Goal: Task Accomplishment & Management: Use online tool/utility

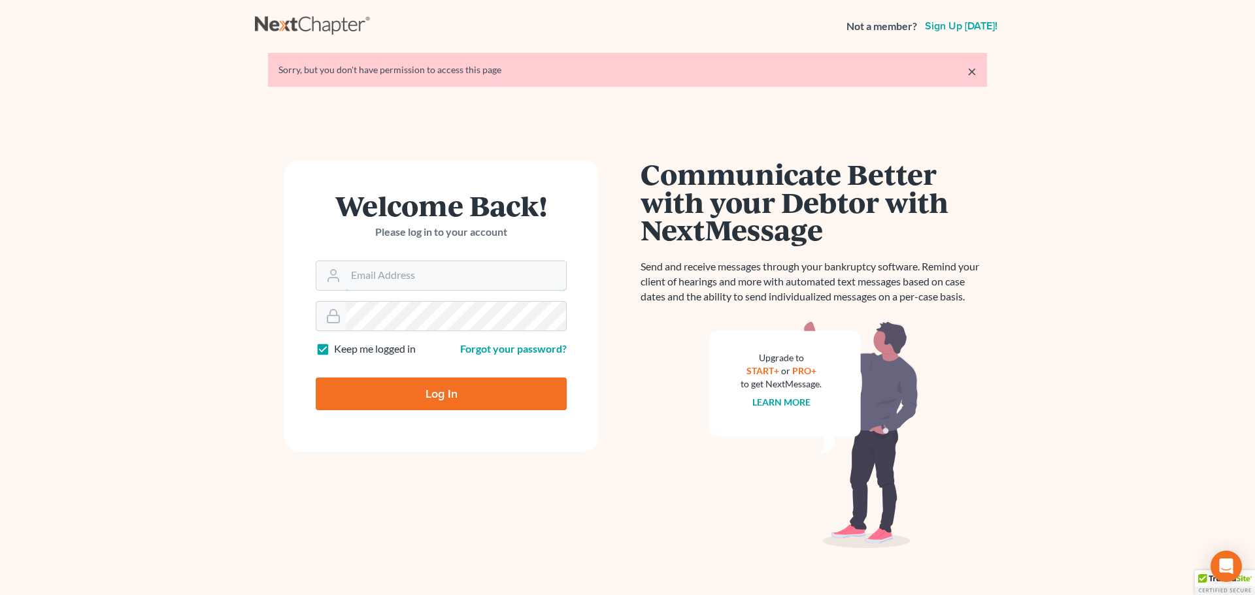
type input "[PERSON_NAME][EMAIL_ADDRESS][DOMAIN_NAME]"
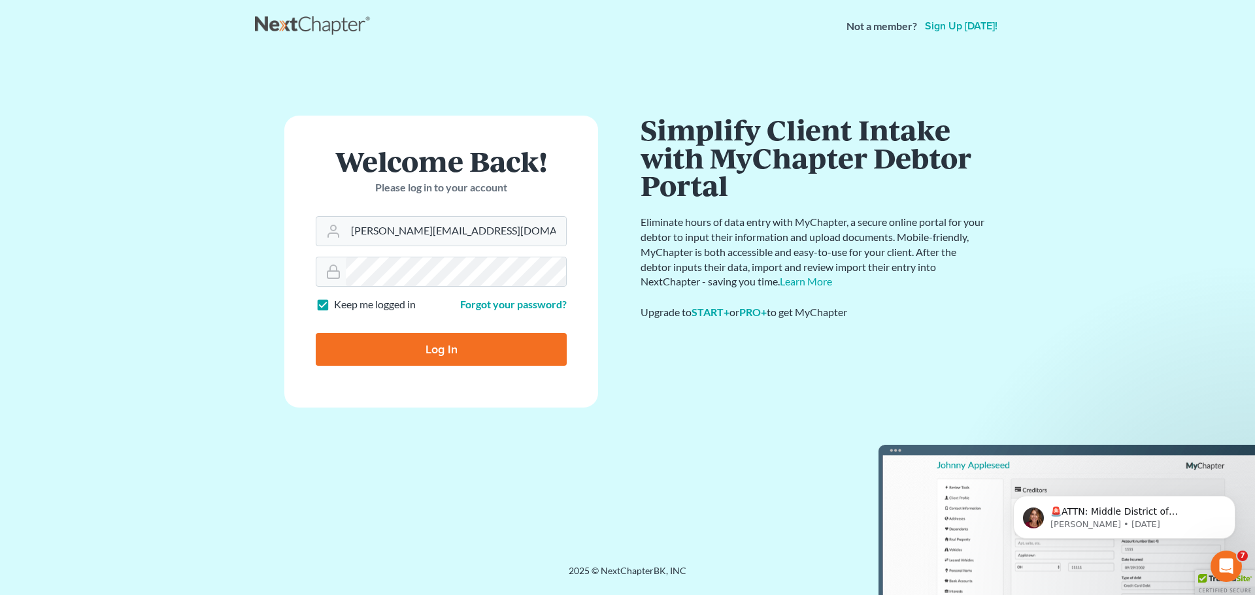
click at [382, 350] on input "Log In" at bounding box center [441, 349] width 251 height 33
type input "Thinking..."
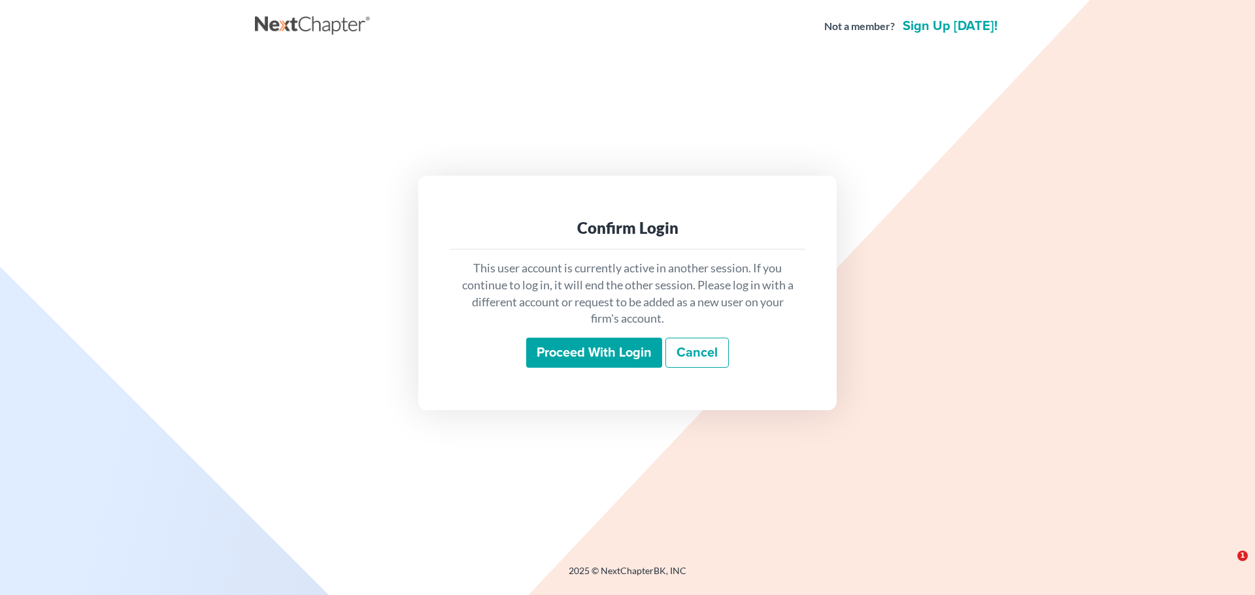
click at [568, 342] on input "Proceed with login" at bounding box center [594, 353] width 136 height 30
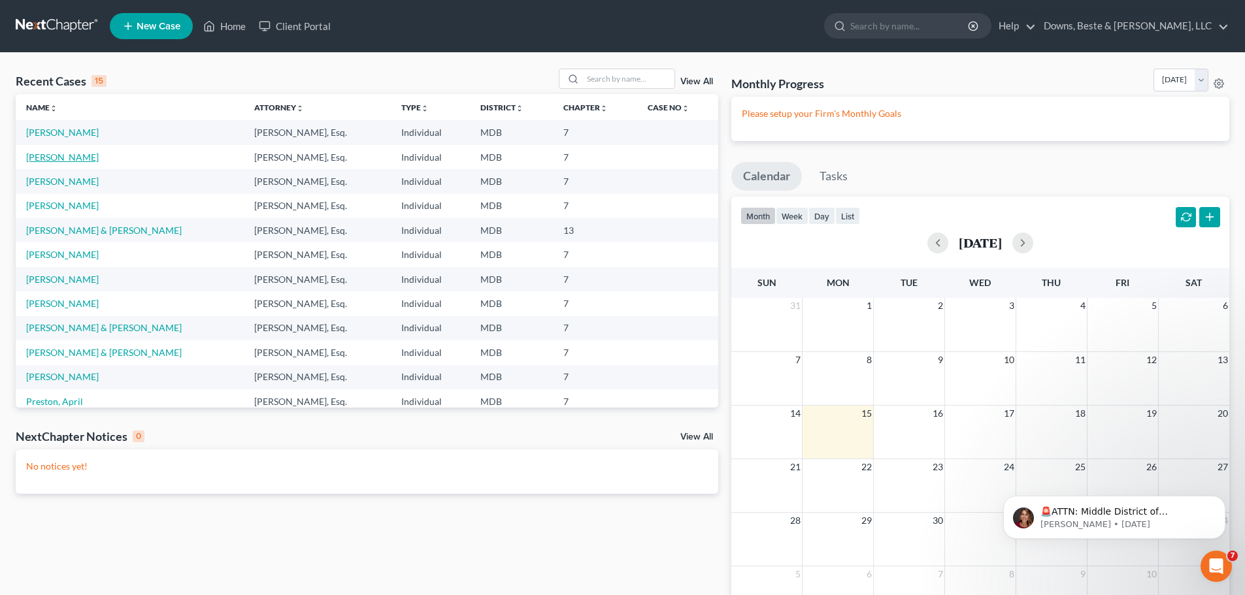
click at [63, 159] on link "Duckworth, Nichole" at bounding box center [62, 157] width 73 height 11
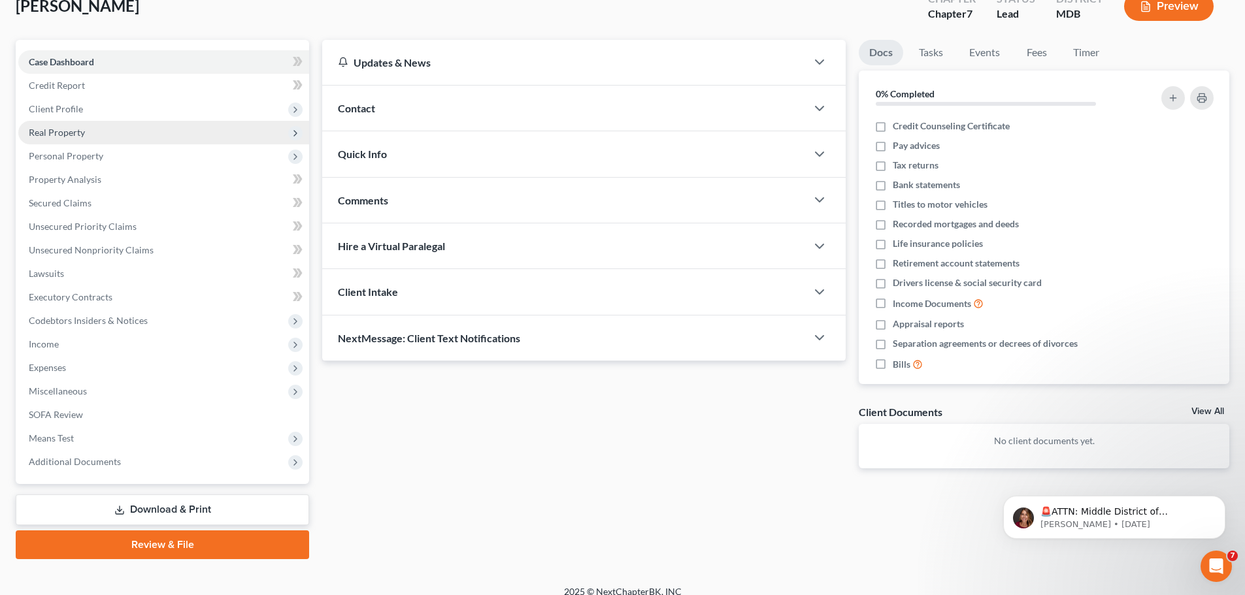
scroll to position [99, 0]
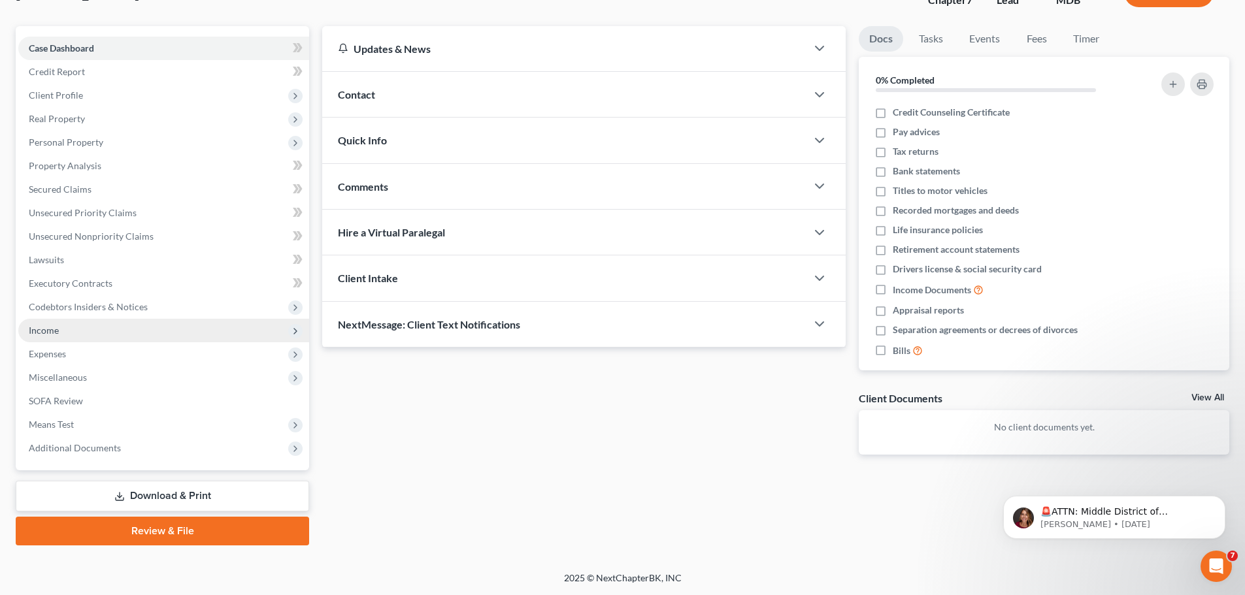
click at [50, 325] on span "Income" at bounding box center [44, 330] width 30 height 11
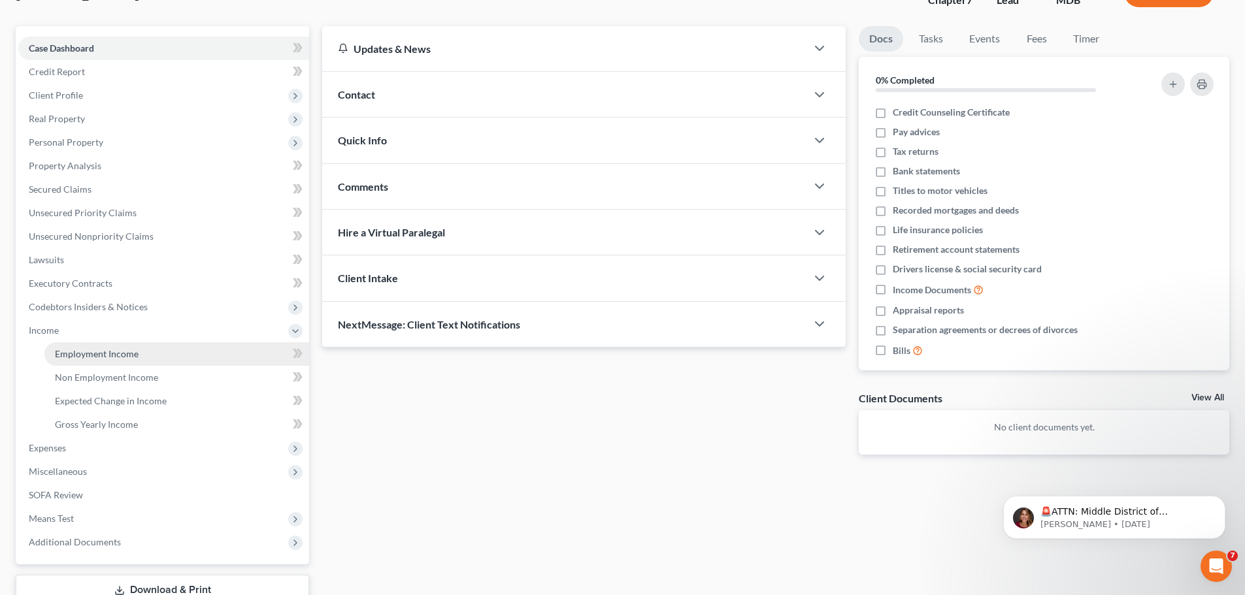
click at [103, 351] on span "Employment Income" at bounding box center [97, 353] width 84 height 11
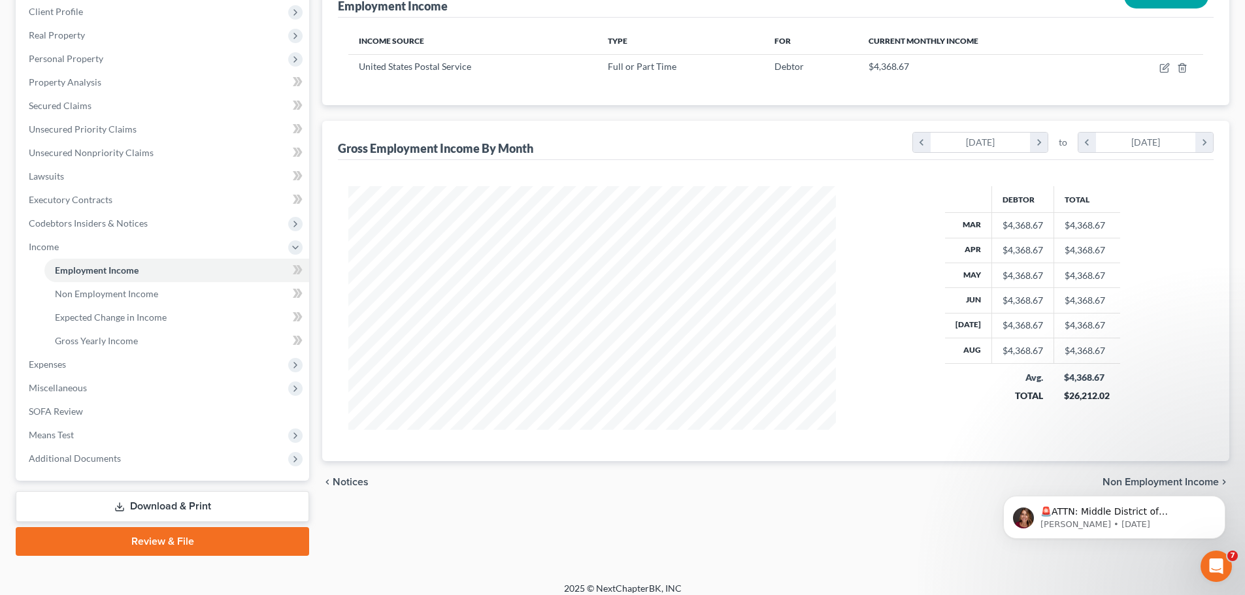
scroll to position [193, 0]
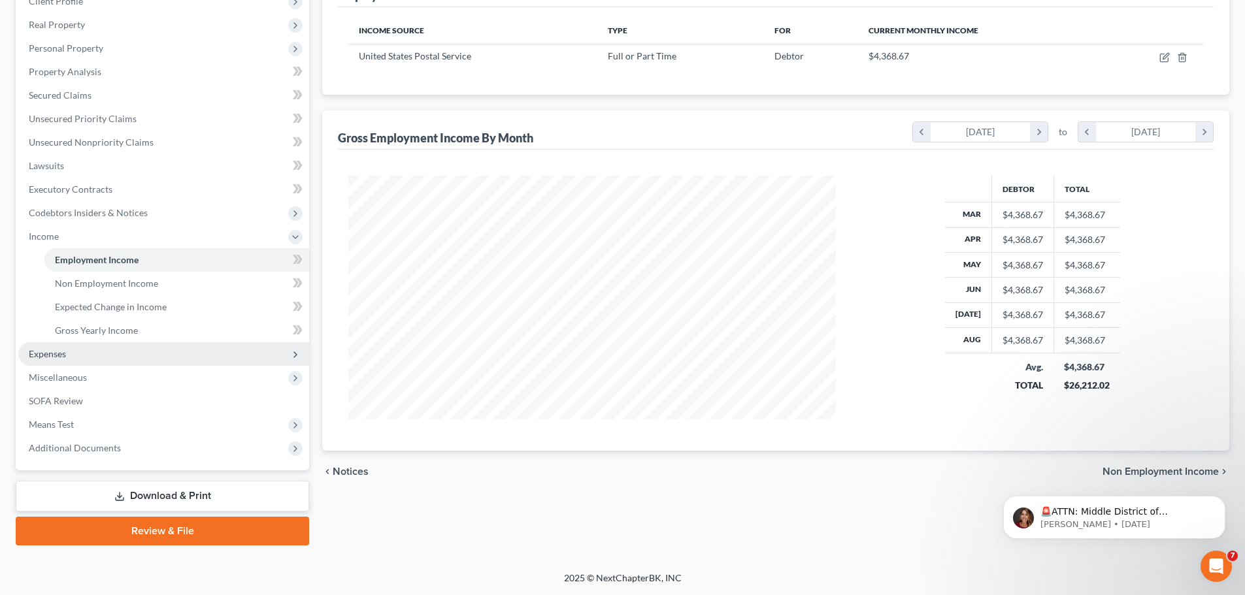
click at [40, 354] on span "Expenses" at bounding box center [47, 353] width 37 height 11
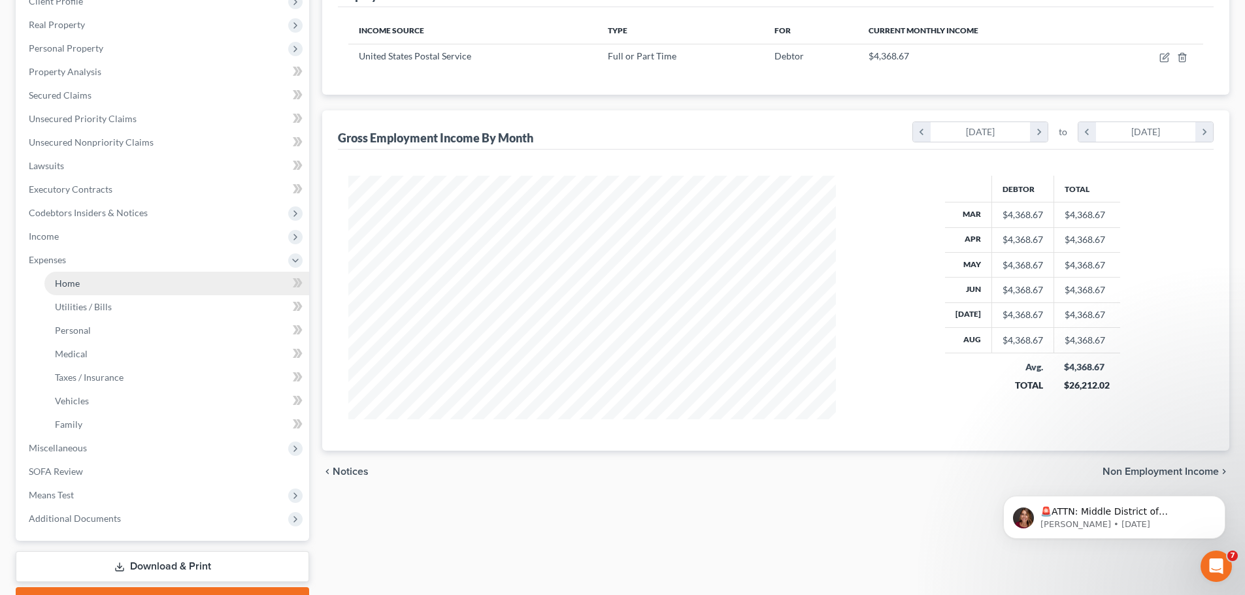
click at [76, 282] on span "Home" at bounding box center [67, 283] width 25 height 11
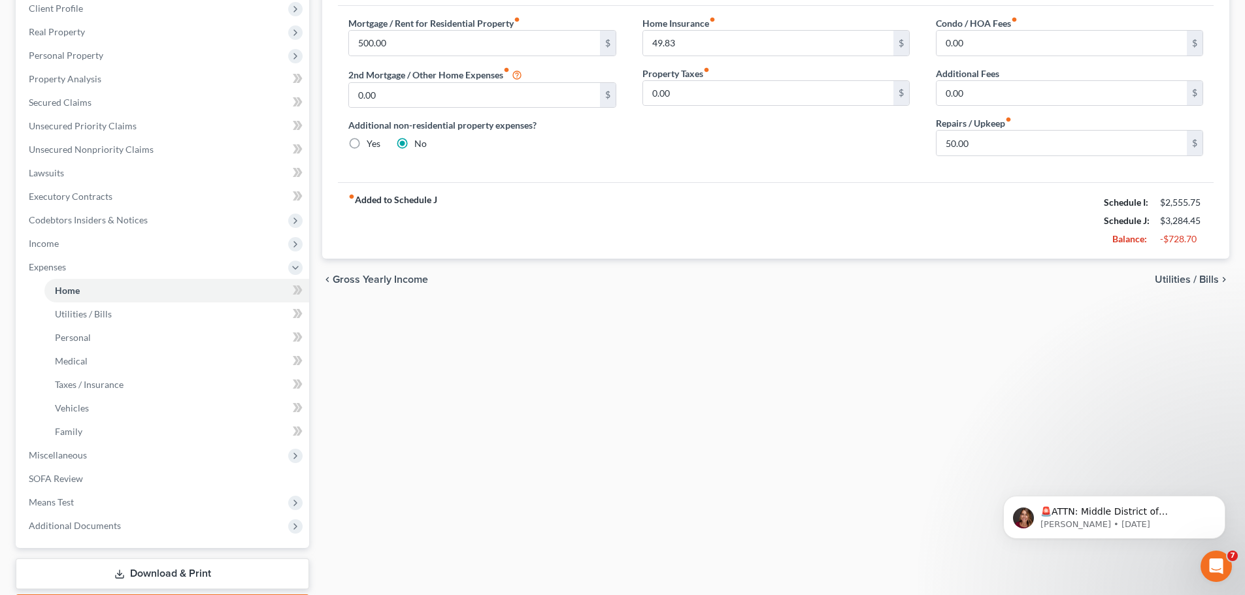
scroll to position [196, 0]
